Goal: Task Accomplishment & Management: Complete application form

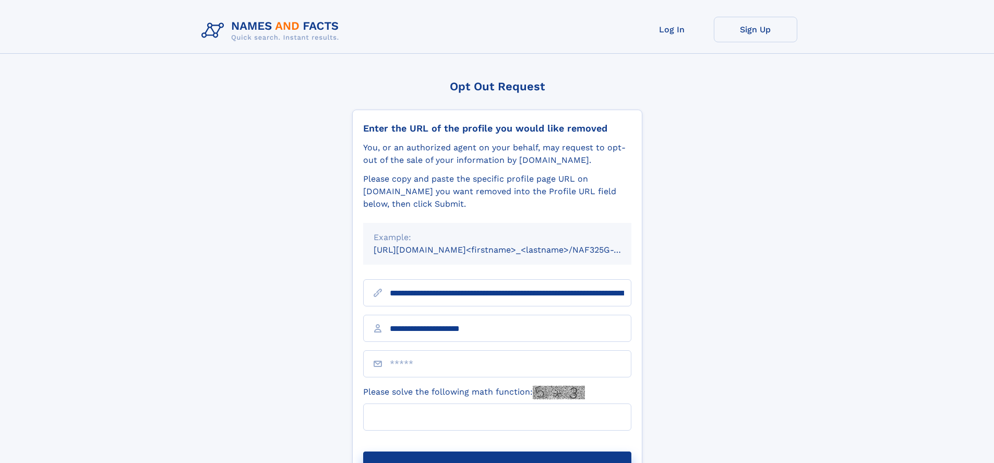
type input "**********"
type input "**"
click at [497, 452] on button "Submit Opt Out Request" at bounding box center [497, 468] width 268 height 33
